Goal: Task Accomplishment & Management: Manage account settings

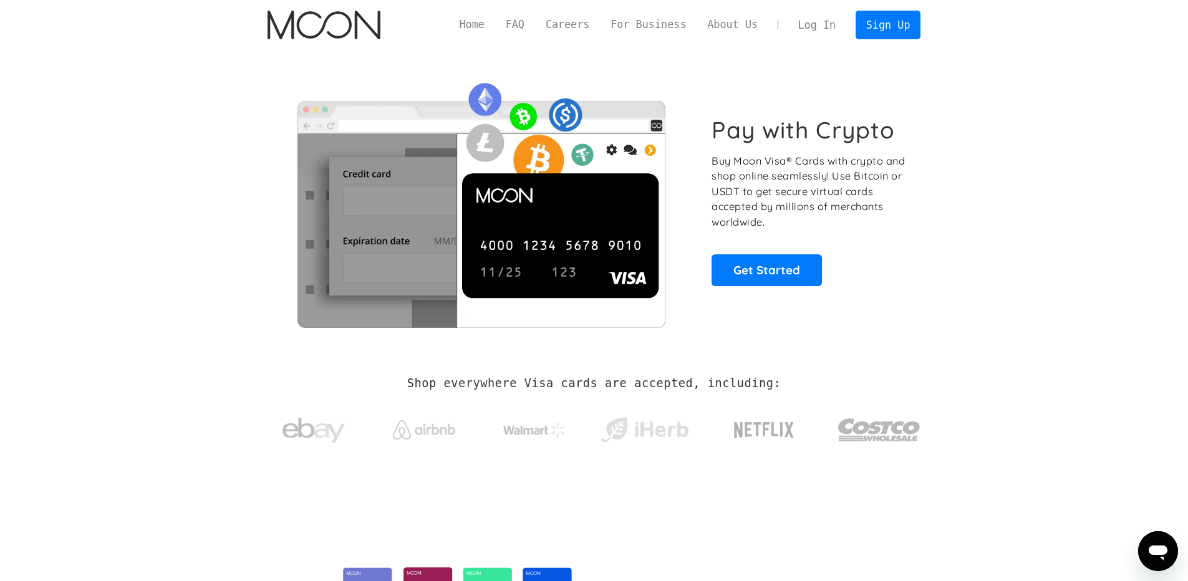
click at [823, 24] on link "Log In" at bounding box center [817, 24] width 59 height 27
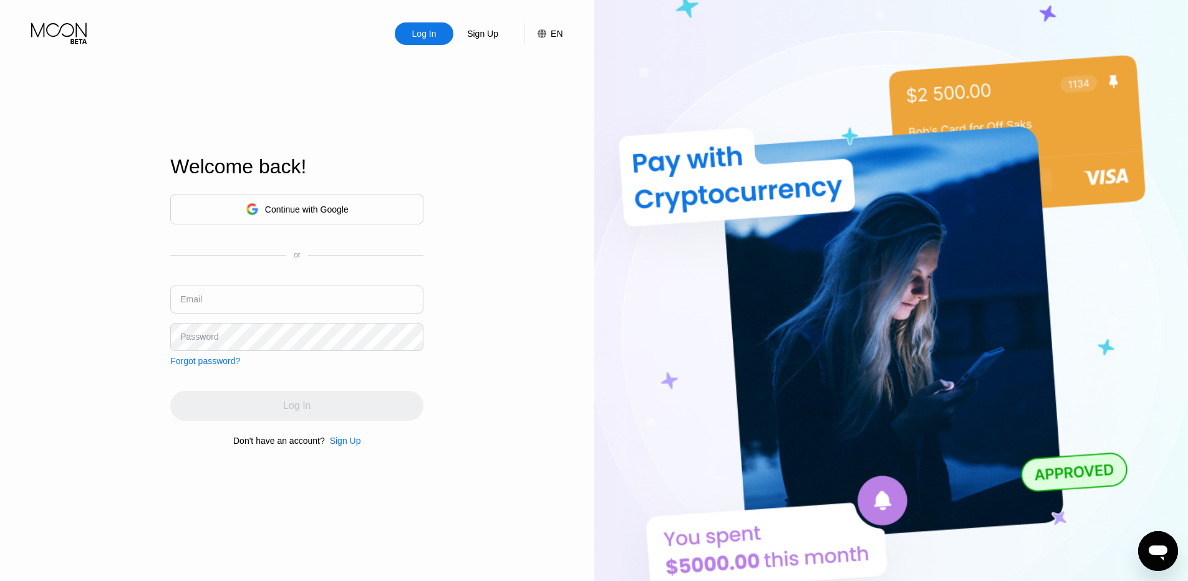
click at [296, 289] on input "text" at bounding box center [296, 300] width 253 height 28
click at [313, 206] on div "Continue with Google" at bounding box center [307, 210] width 84 height 10
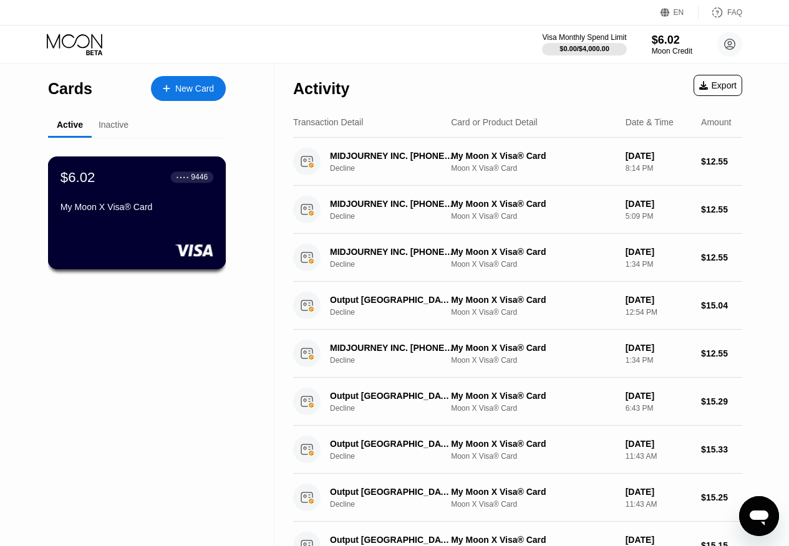
click at [188, 179] on div "● ● ● ●" at bounding box center [183, 177] width 12 height 4
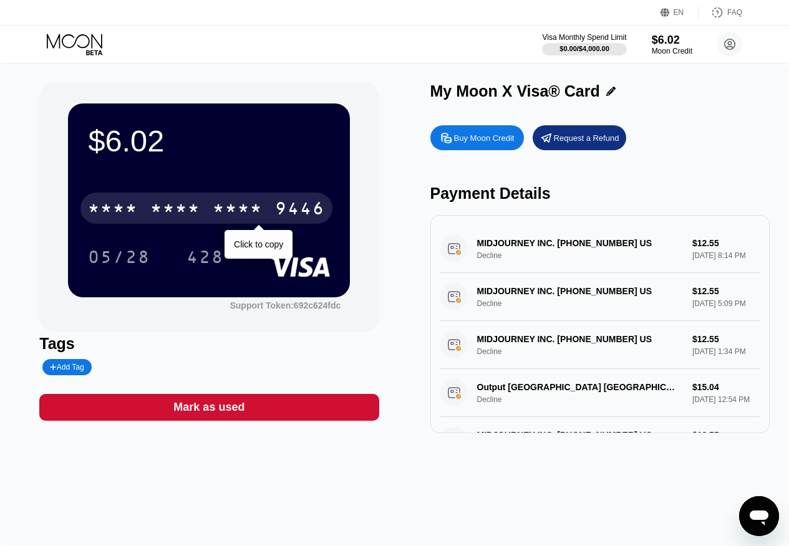
click at [238, 209] on div "* * * *" at bounding box center [238, 210] width 50 height 20
